Goal: Check status: Check status

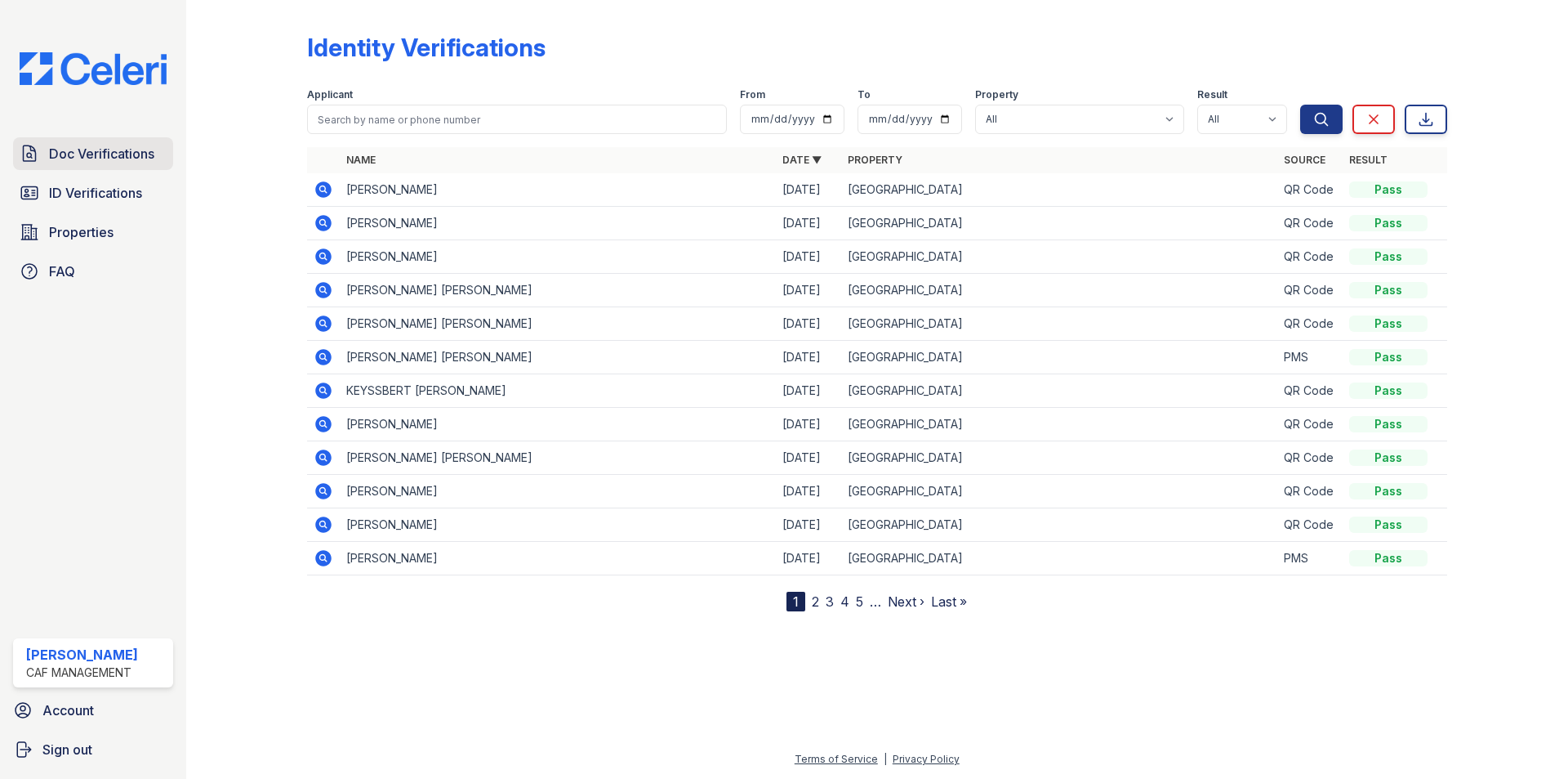
click at [70, 156] on span "Doc Verifications" at bounding box center [101, 153] width 105 height 19
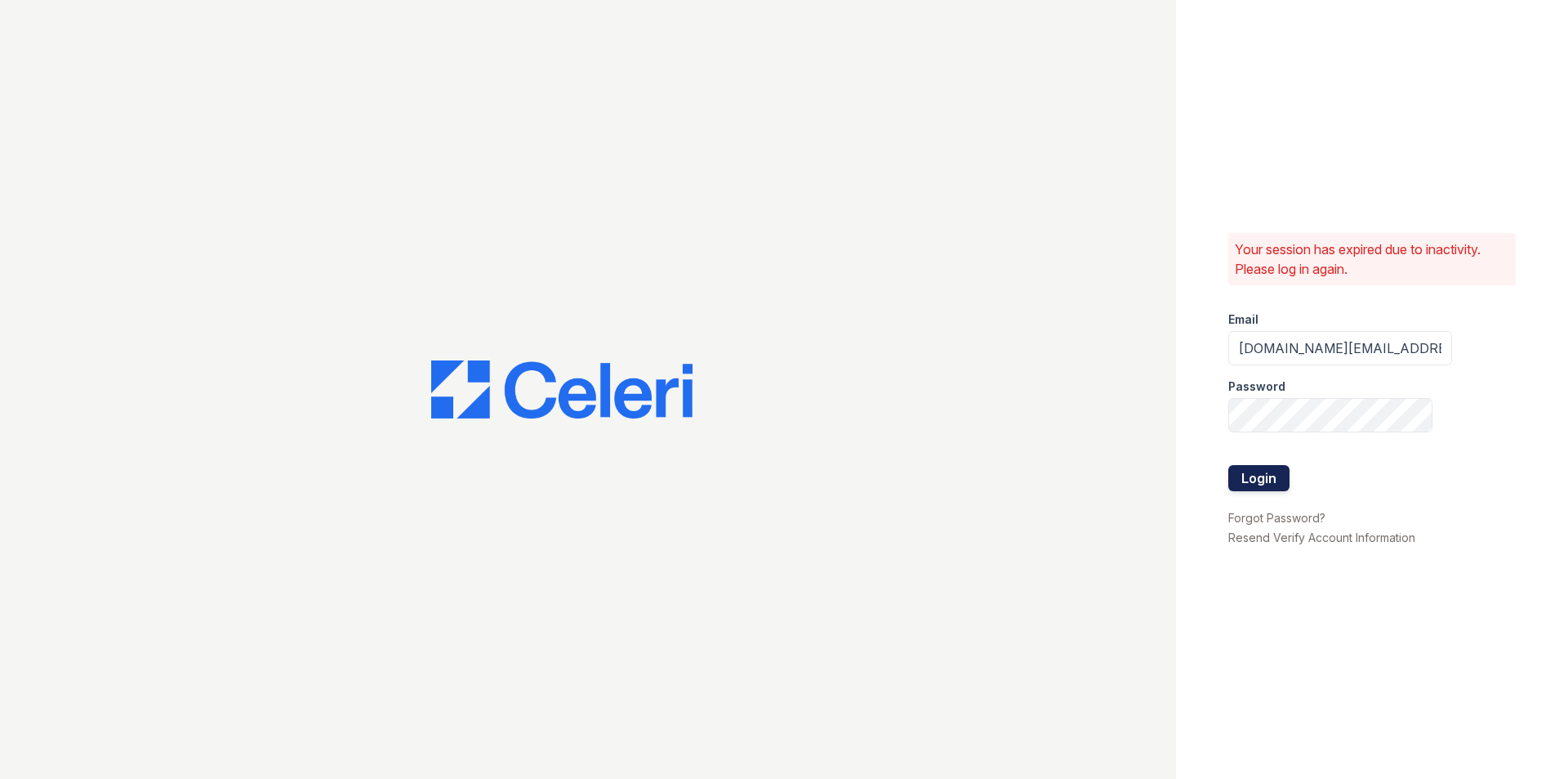
click at [1264, 471] on button "Login" at bounding box center [1259, 478] width 61 height 26
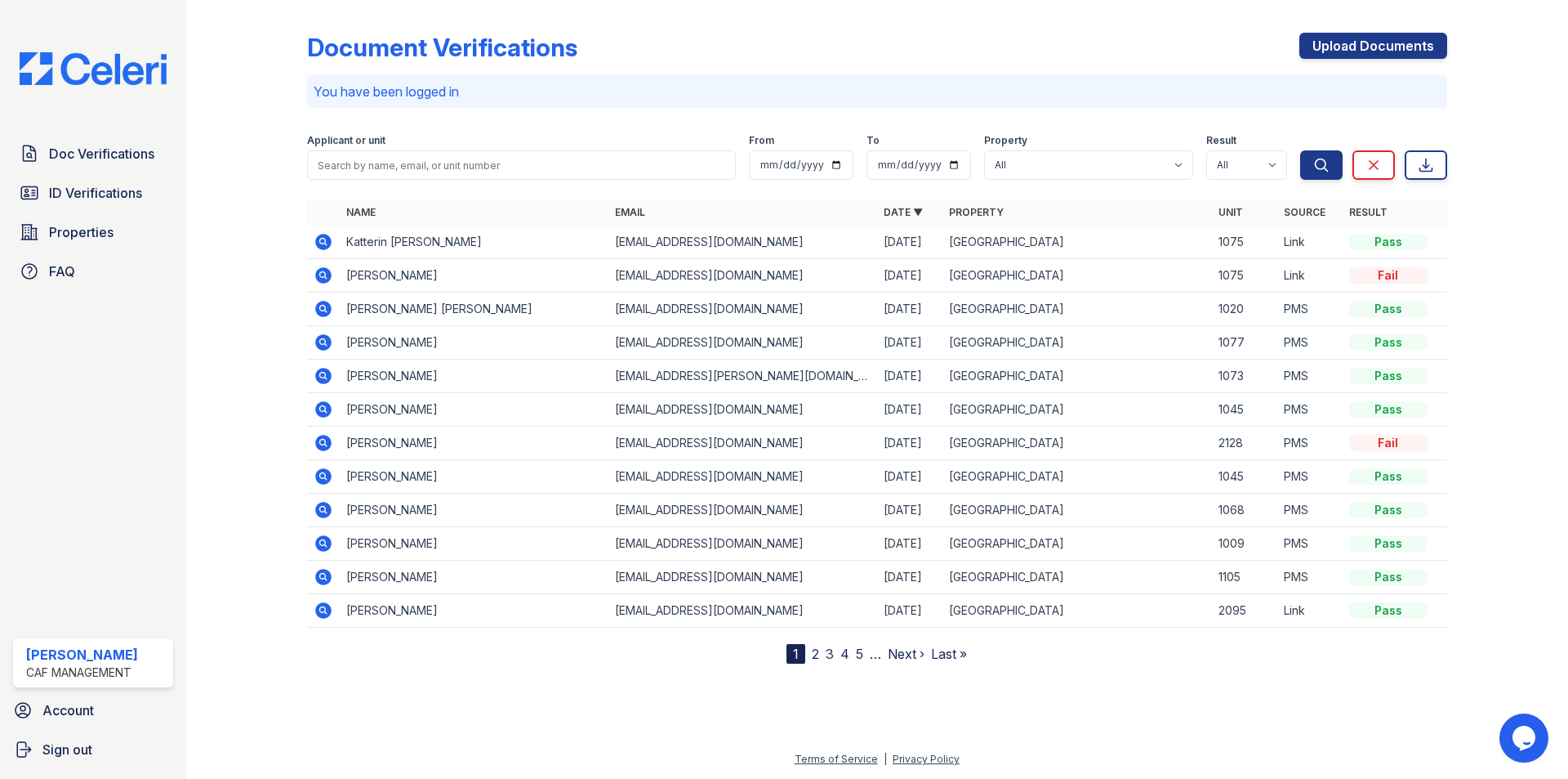
click at [321, 273] on icon at bounding box center [322, 274] width 4 height 4
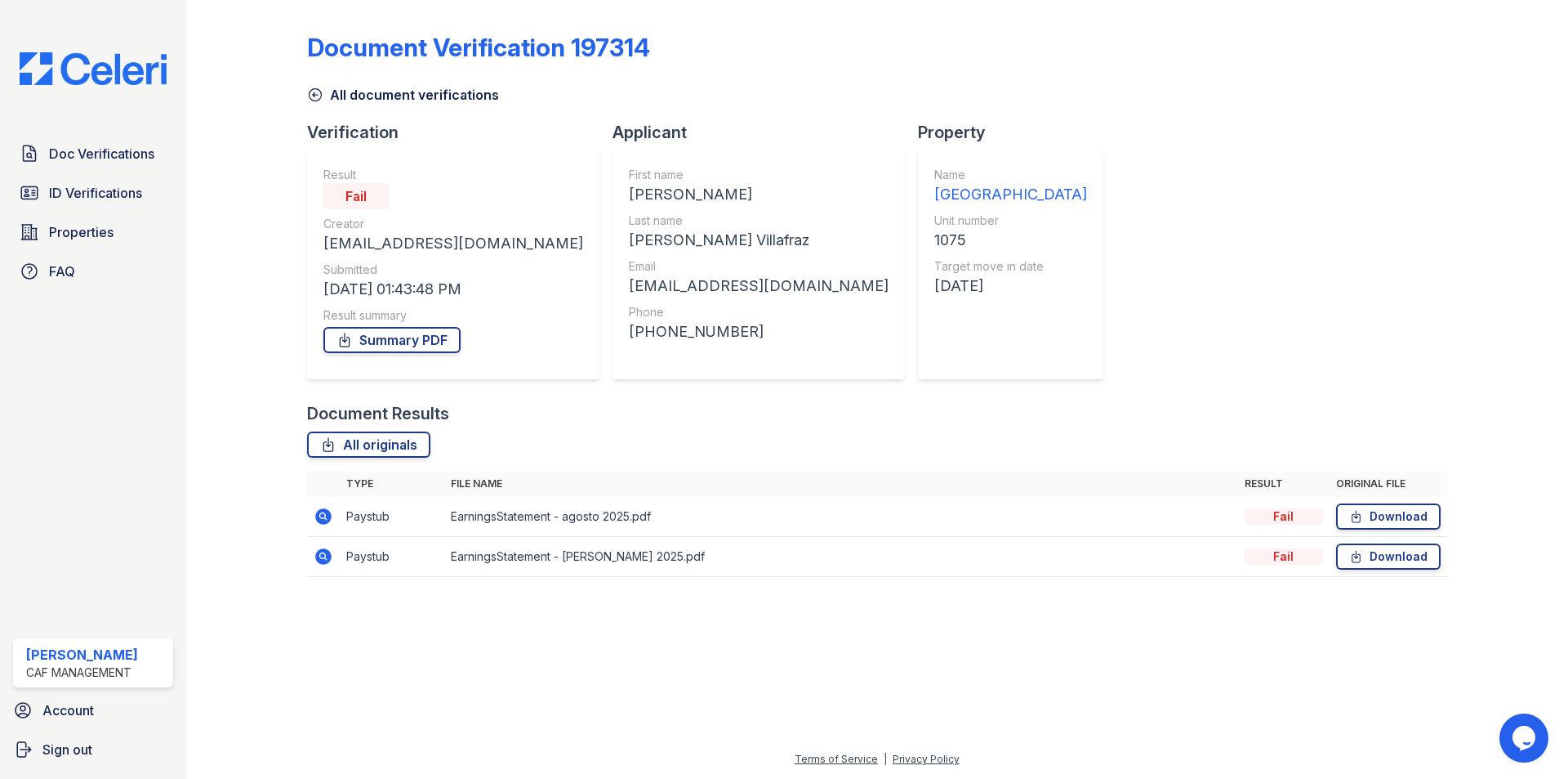
click at [325, 513] on icon at bounding box center [323, 516] width 19 height 19
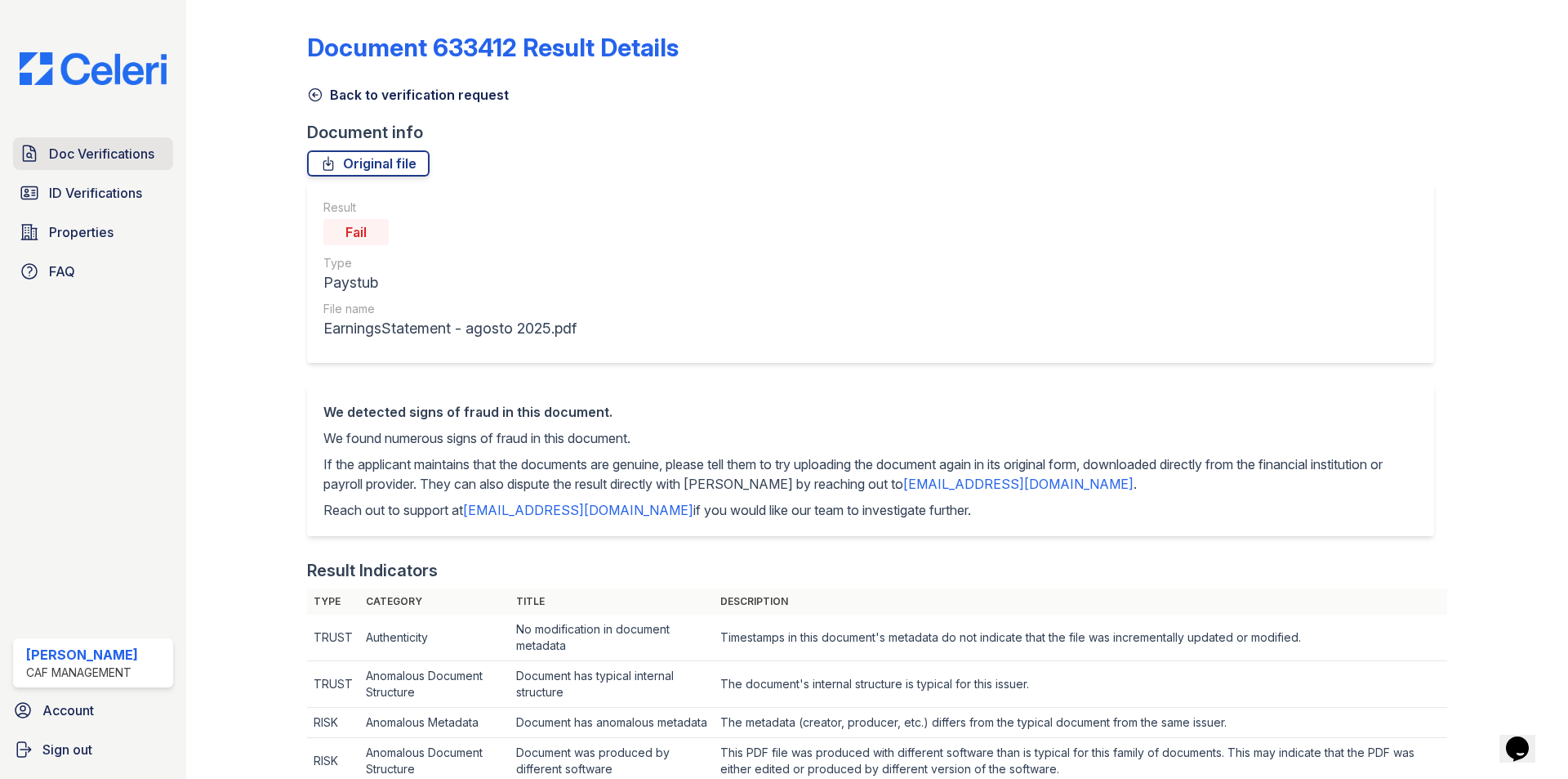
click at [98, 158] on span "Doc Verifications" at bounding box center [101, 153] width 105 height 19
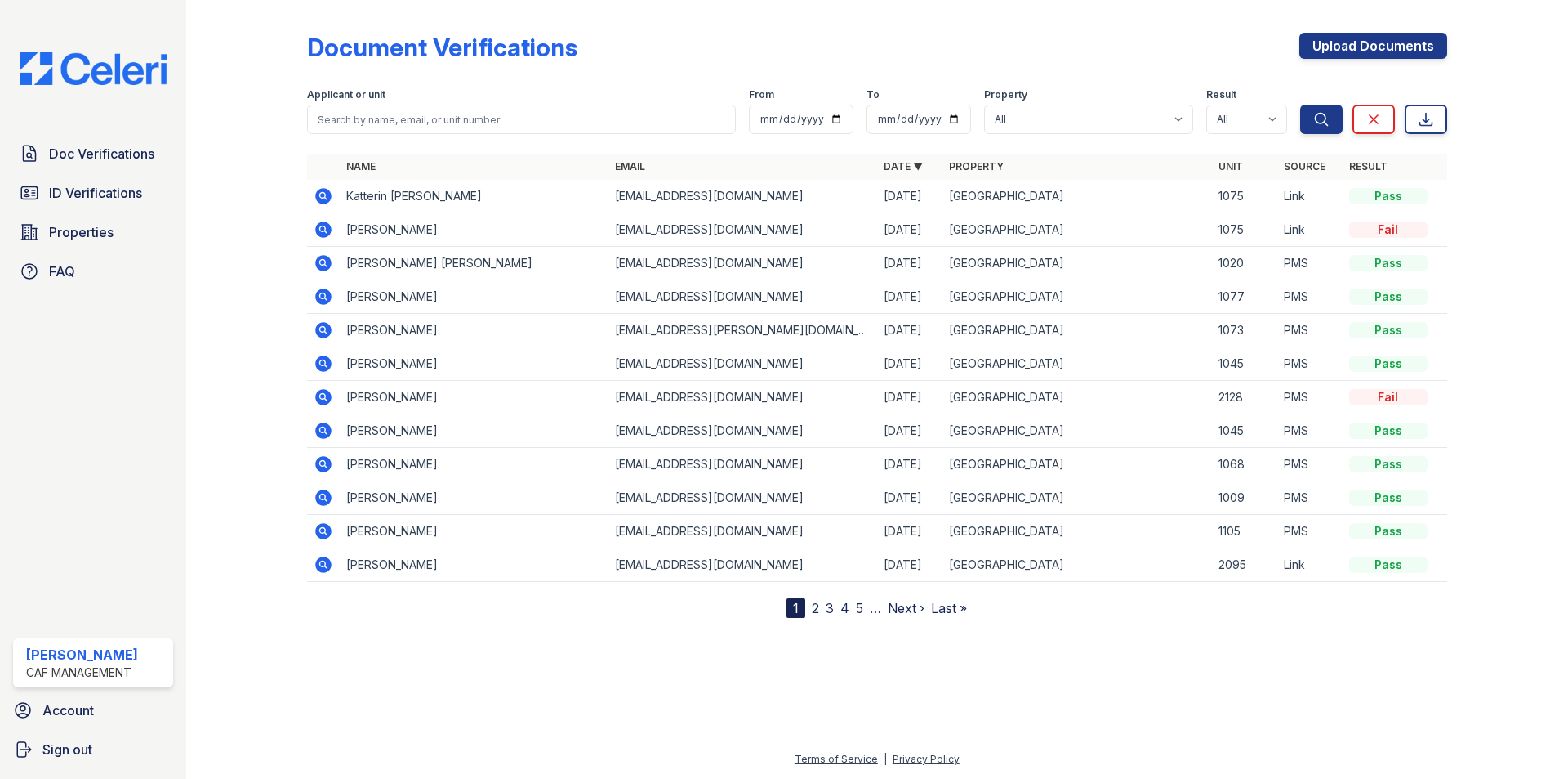
click at [330, 199] on icon at bounding box center [323, 195] width 16 height 16
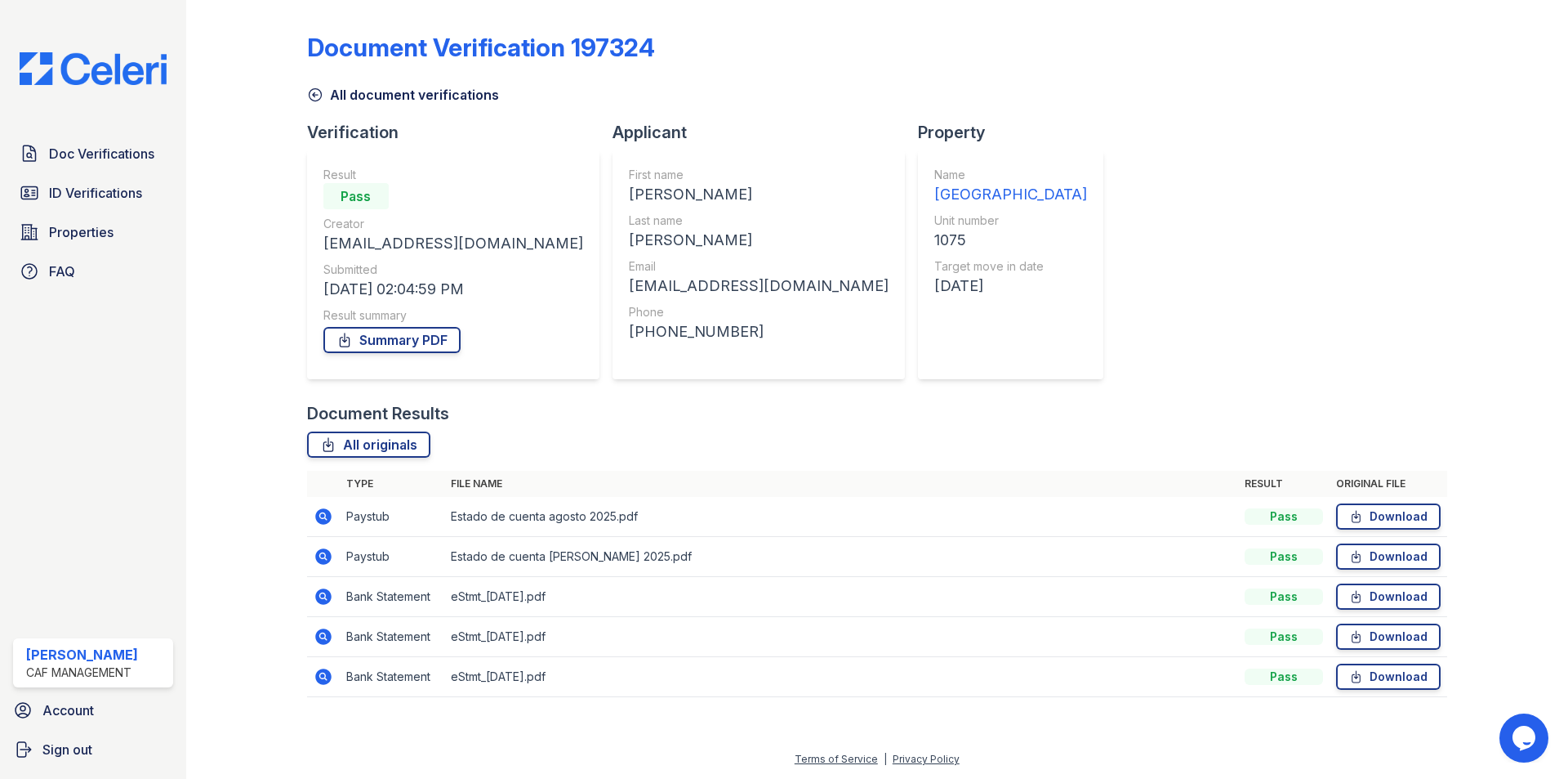
click at [321, 517] on icon at bounding box center [323, 516] width 19 height 19
click at [319, 595] on icon at bounding box center [323, 596] width 19 height 19
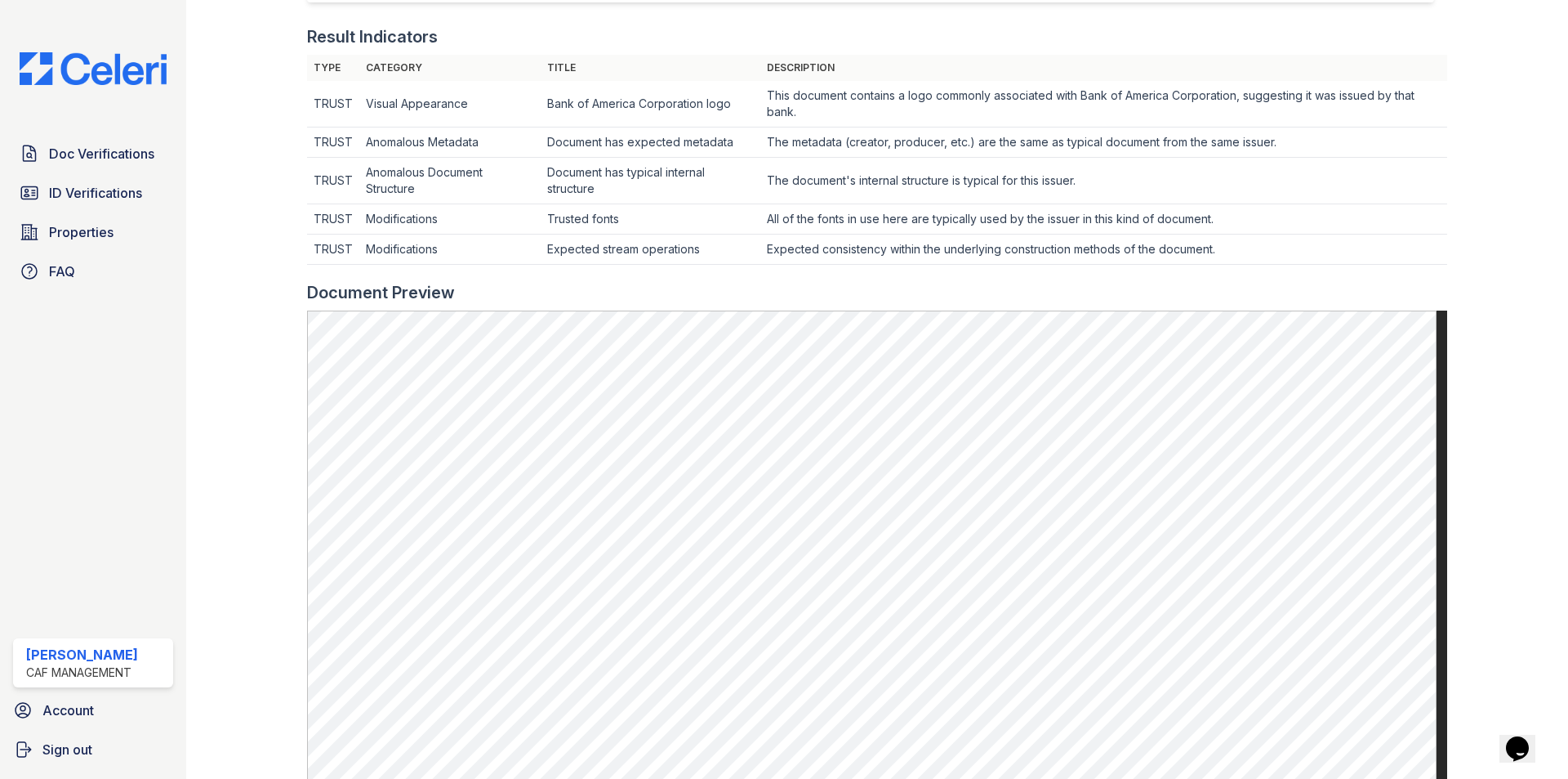
scroll to position [735, 0]
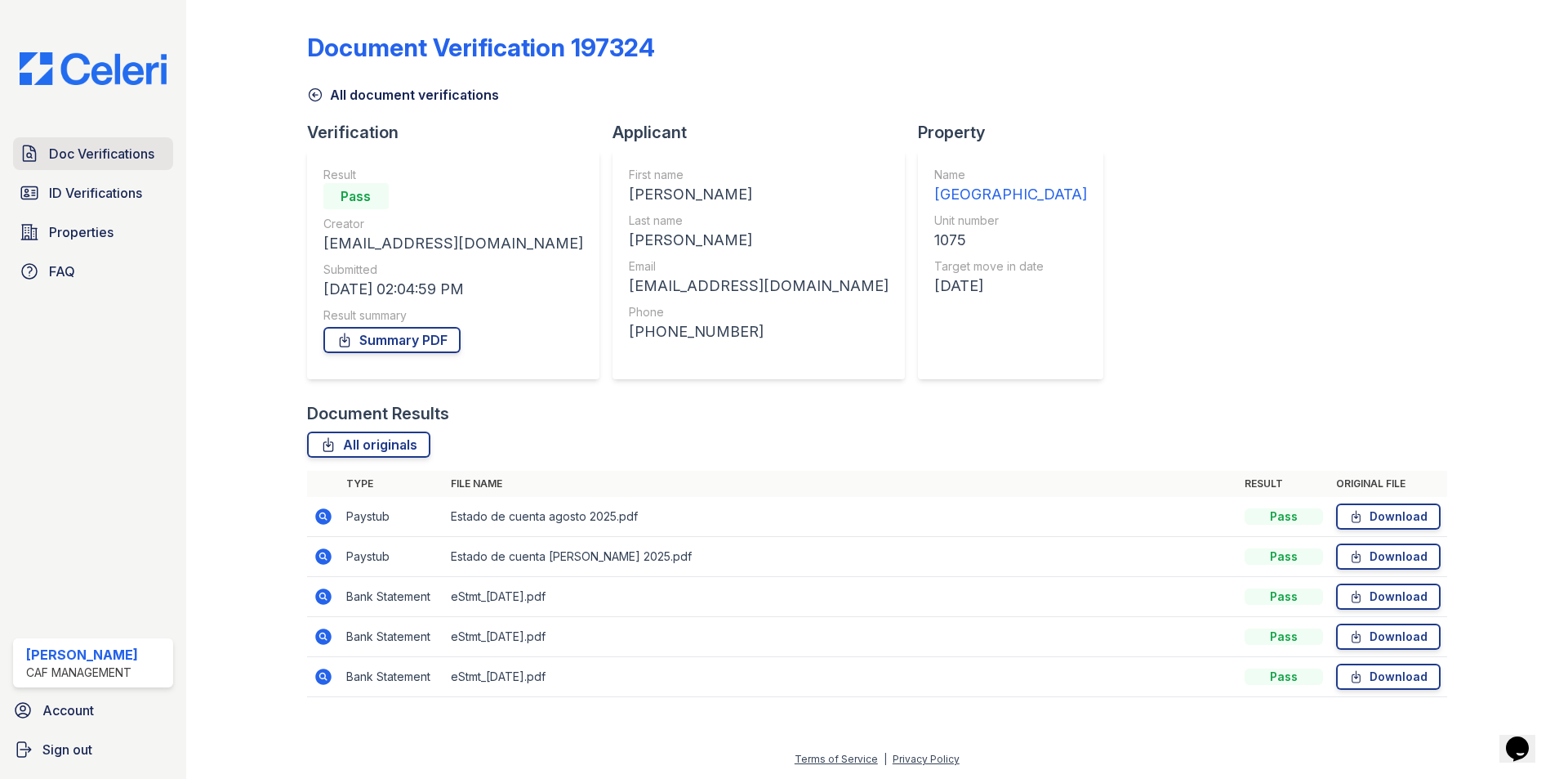
click at [63, 151] on span "Doc Verifications" at bounding box center [101, 153] width 105 height 19
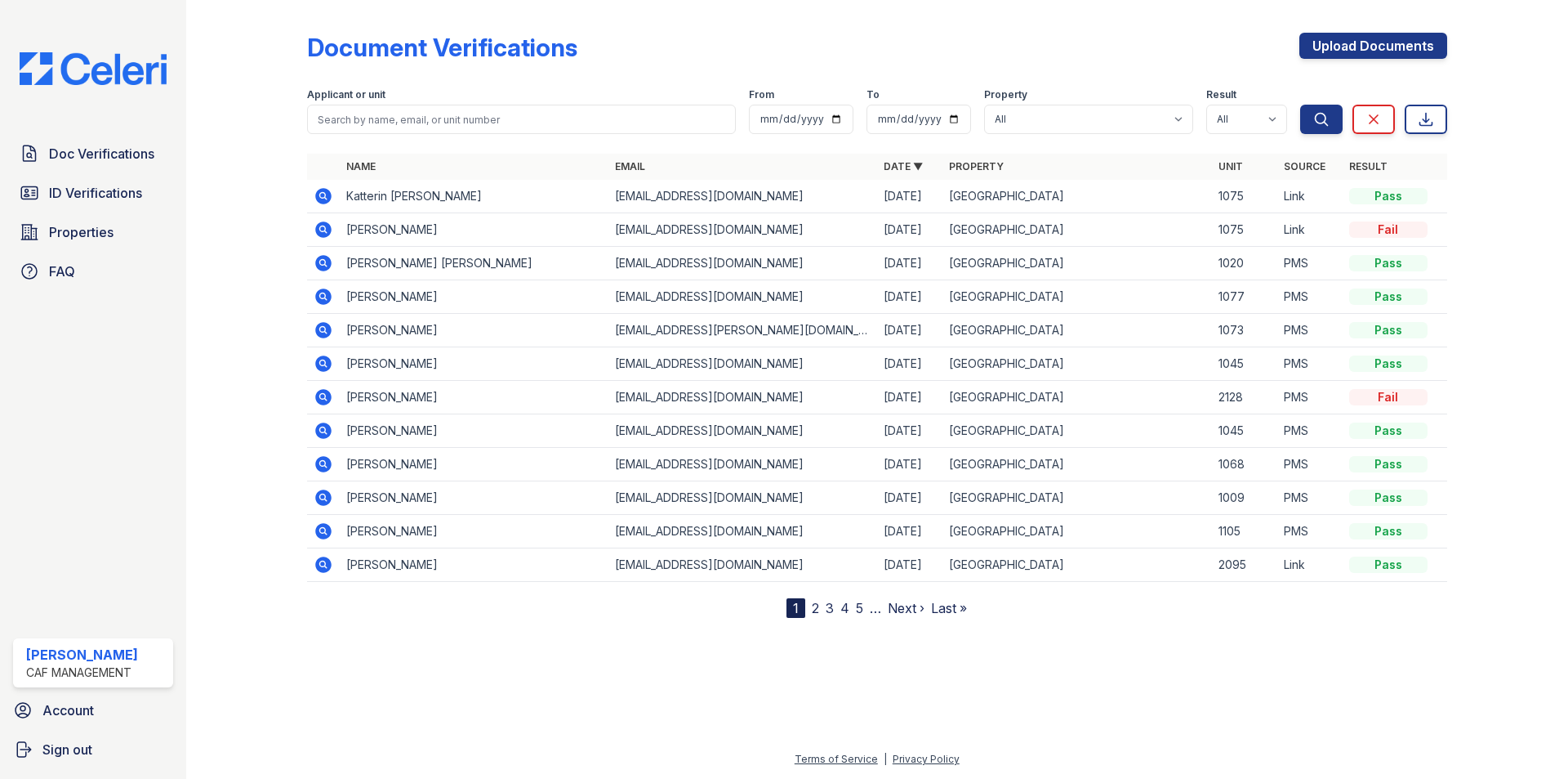
click at [369, 236] on td "[PERSON_NAME]" at bounding box center [474, 231] width 269 height 34
click at [323, 229] on icon at bounding box center [322, 228] width 4 height 4
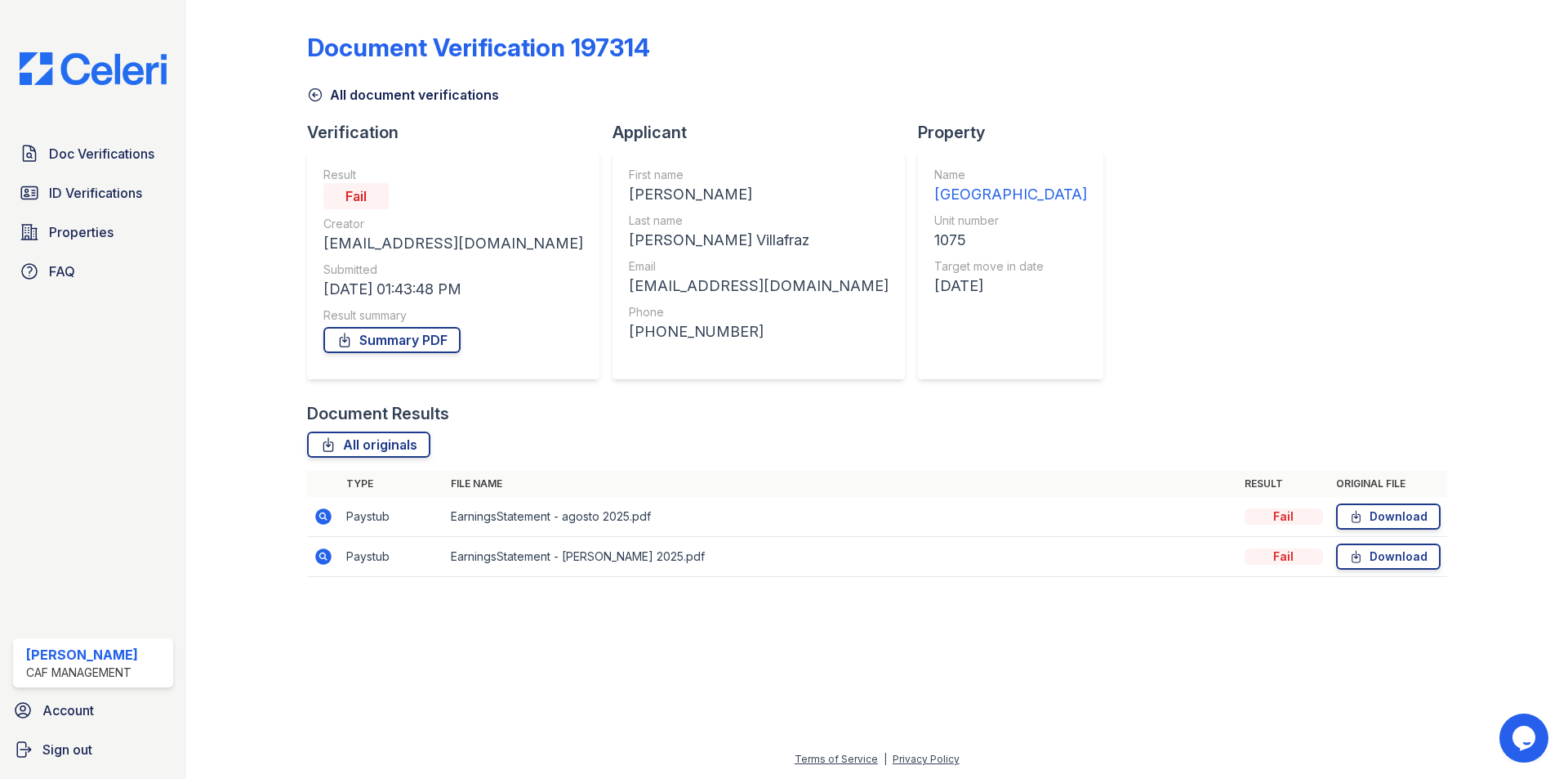
click at [324, 517] on icon at bounding box center [322, 515] width 4 height 4
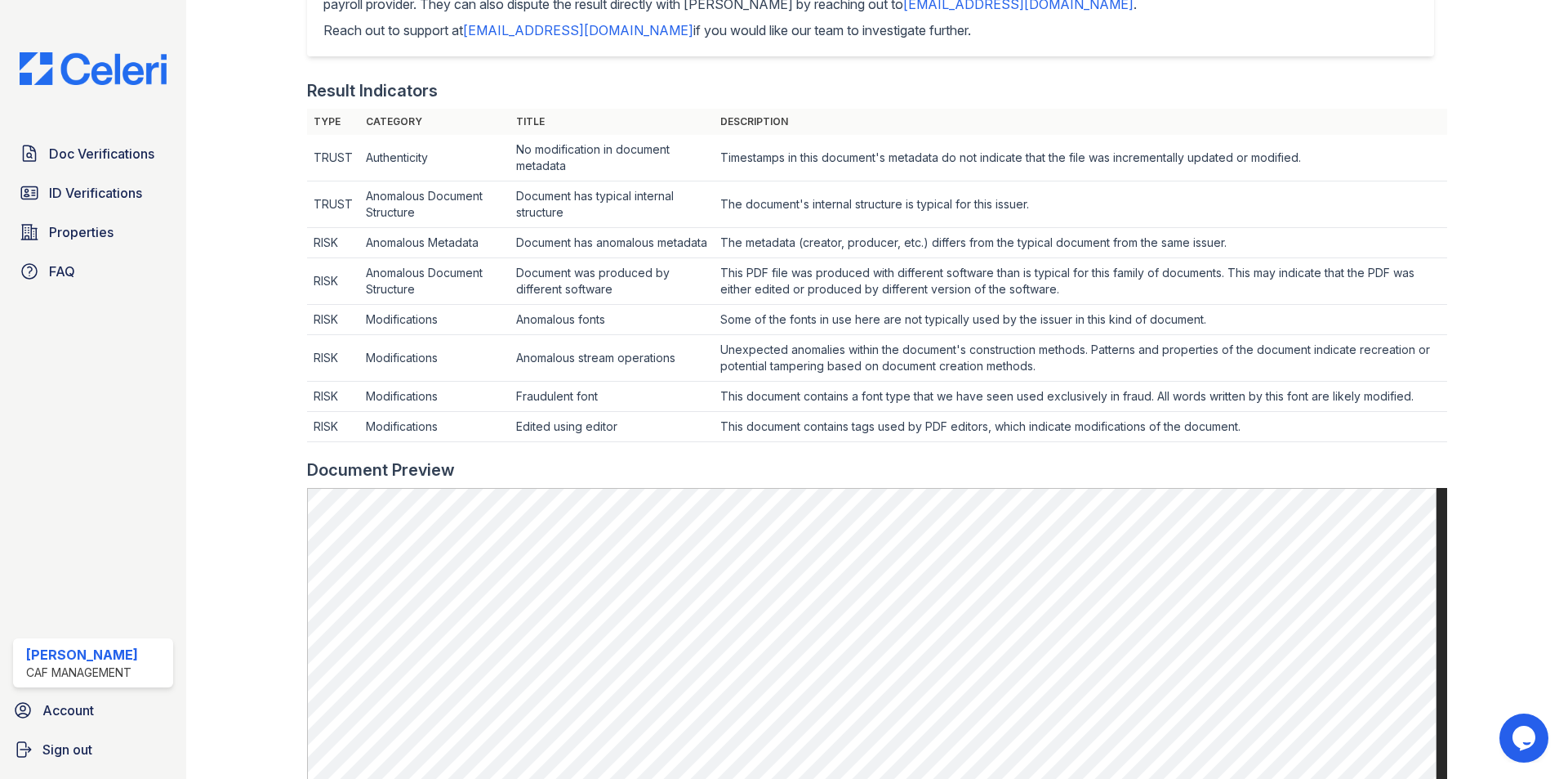
scroll to position [327, 0]
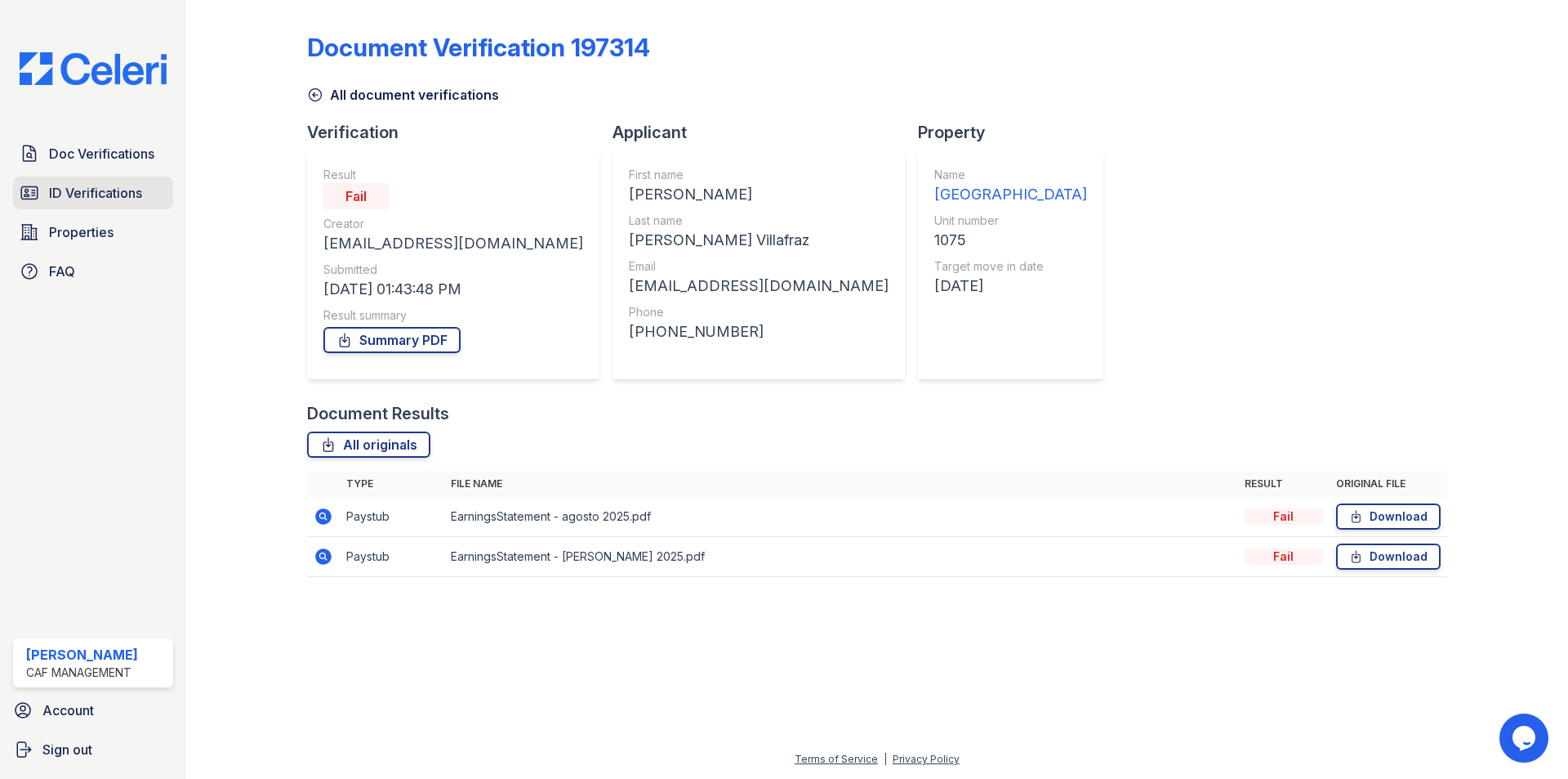
click at [97, 193] on span "ID Verifications" at bounding box center [95, 193] width 93 height 19
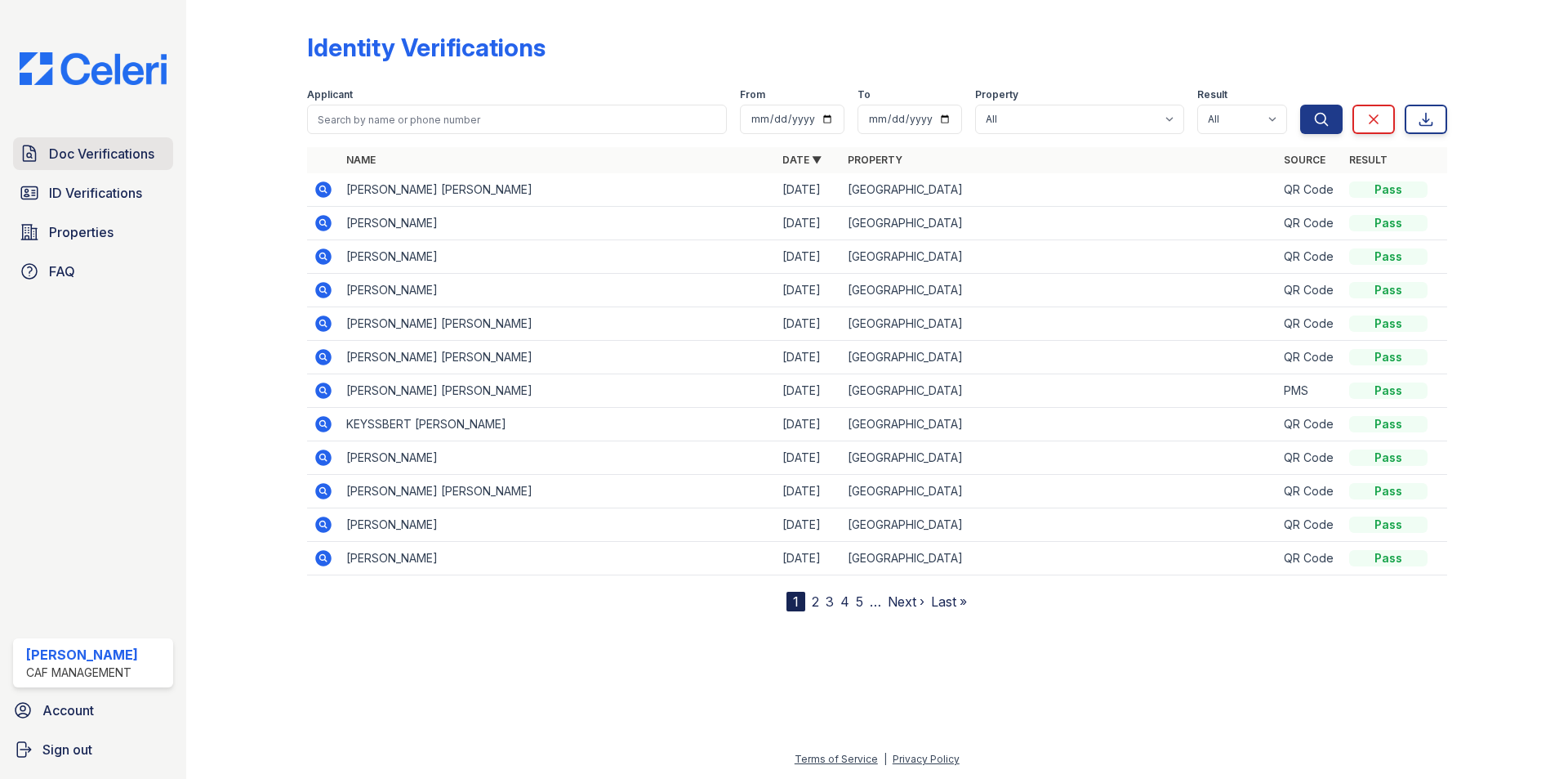
click at [125, 154] on span "Doc Verifications" at bounding box center [101, 153] width 105 height 19
